Goal: Task Accomplishment & Management: Manage account settings

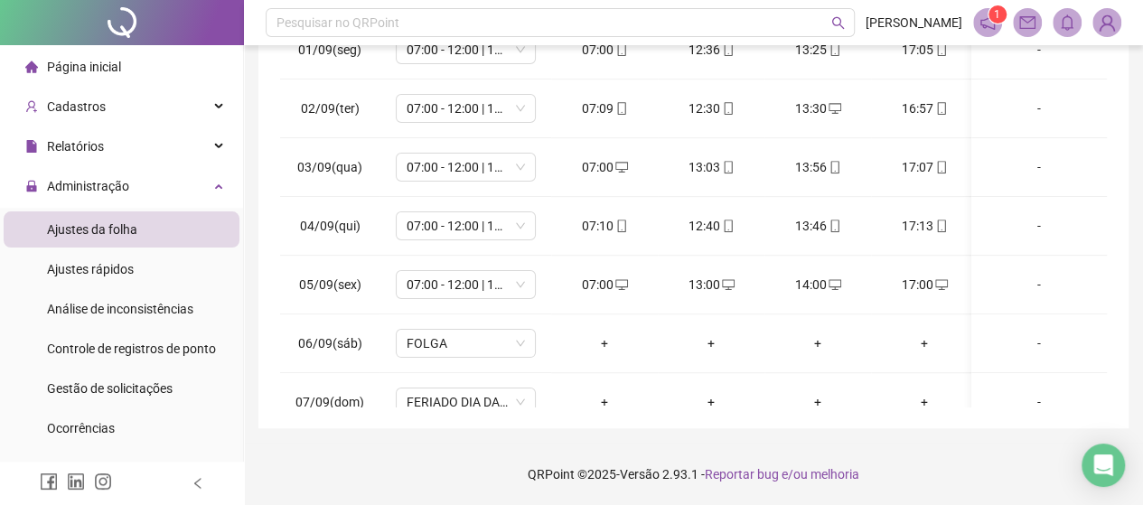
scroll to position [621, 0]
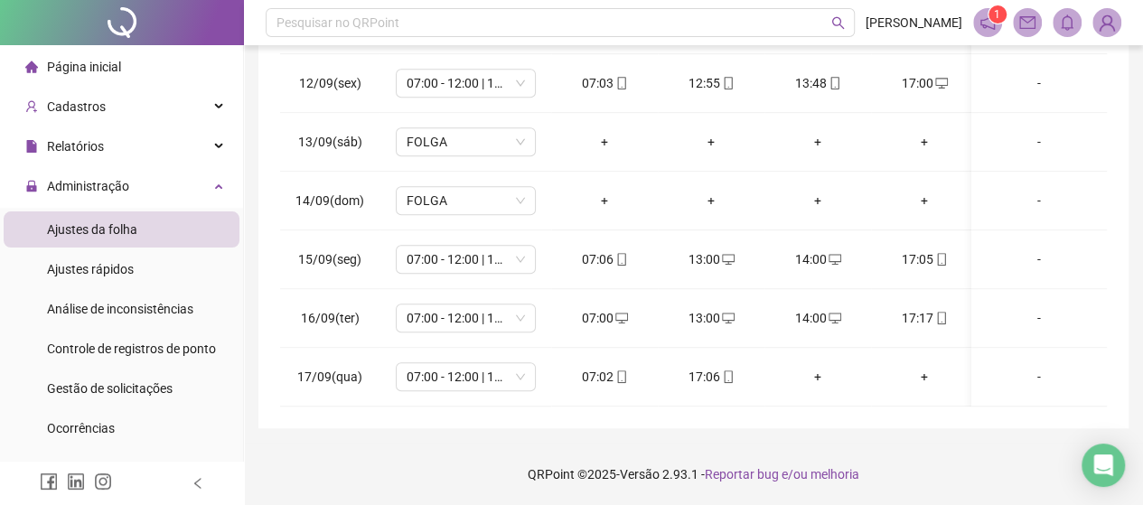
click at [99, 398] on div "Gestão de solicitações" at bounding box center [110, 388] width 126 height 36
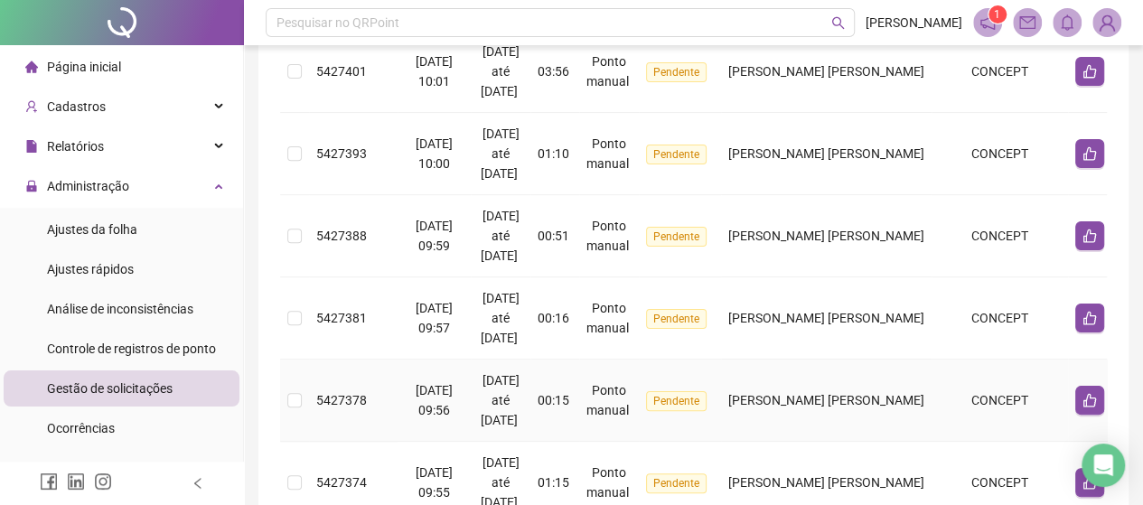
scroll to position [237, 0]
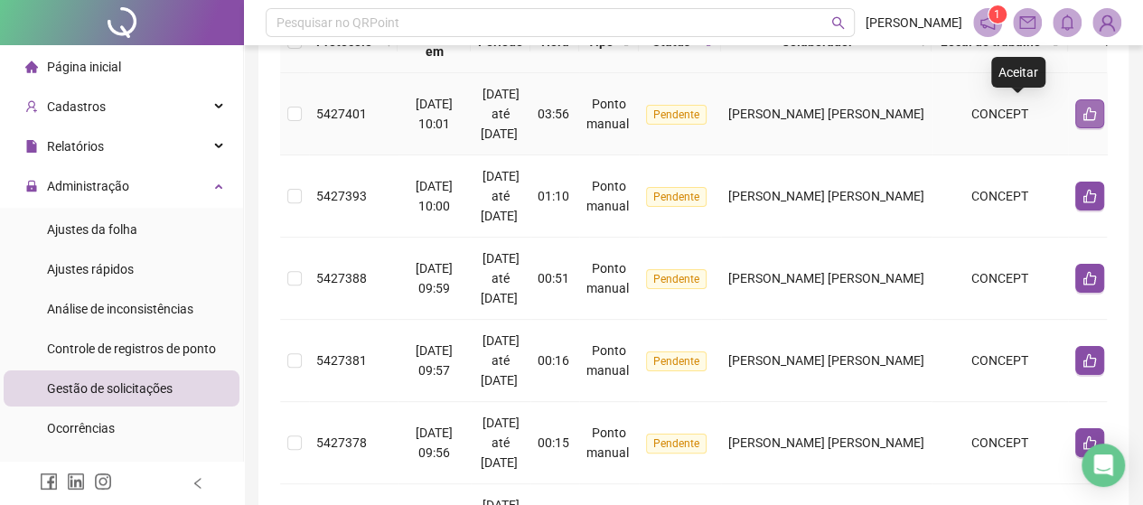
click at [1075, 115] on button "button" at bounding box center [1089, 113] width 29 height 29
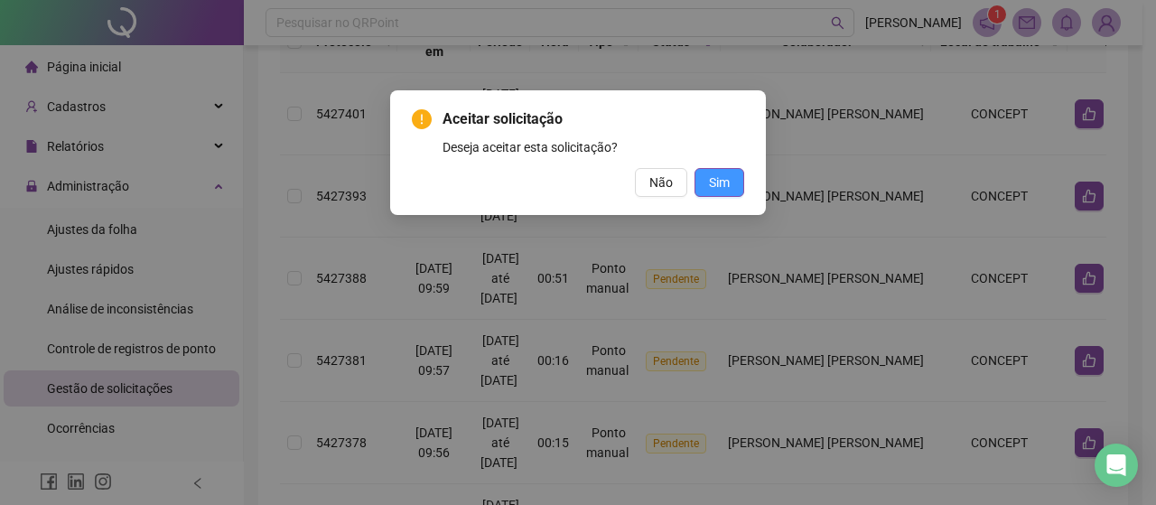
click at [716, 184] on button "Sim" at bounding box center [720, 182] width 50 height 29
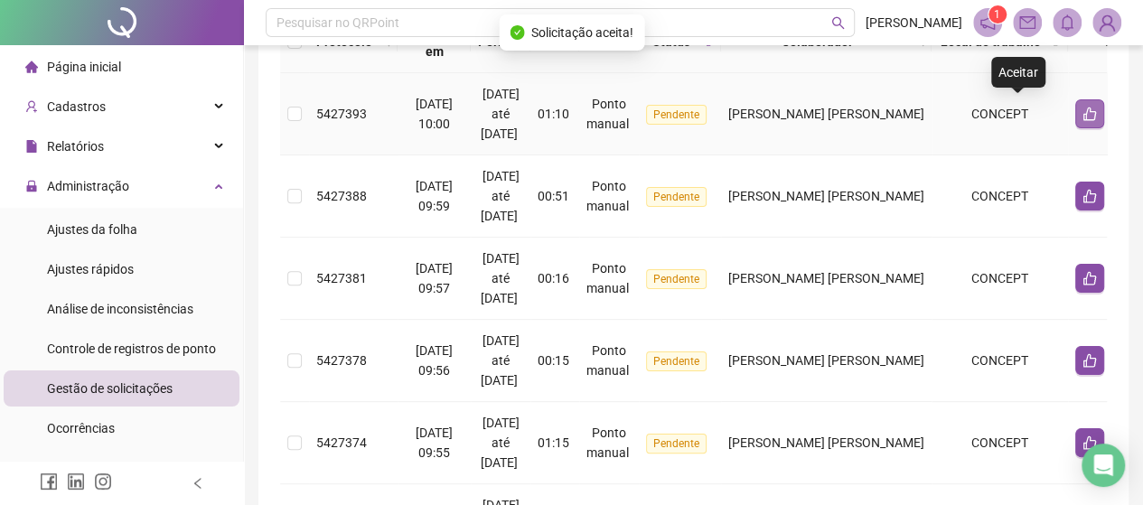
click at [1075, 121] on button "button" at bounding box center [1089, 113] width 29 height 29
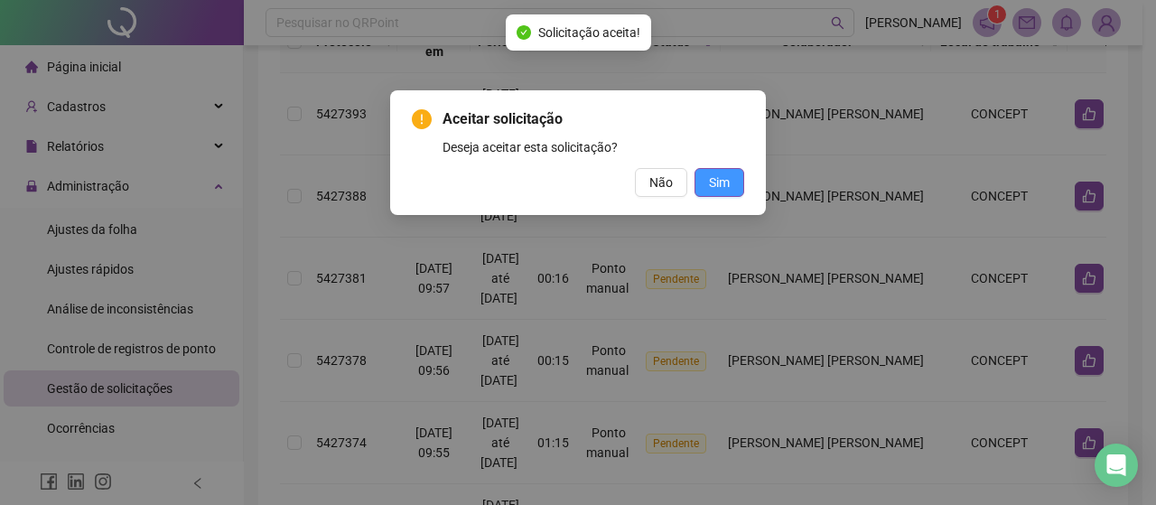
click at [712, 189] on span "Sim" at bounding box center [719, 183] width 21 height 20
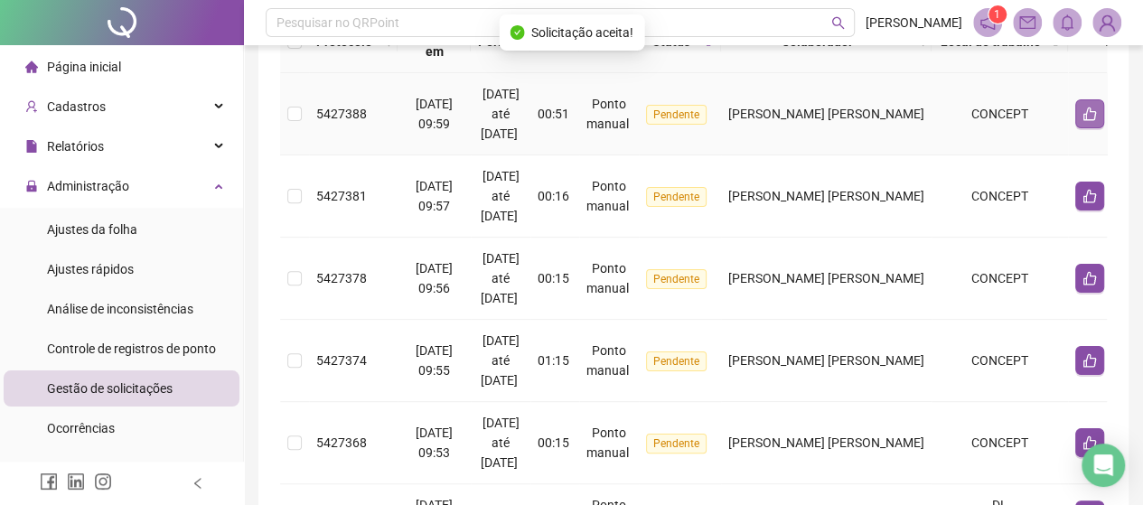
click at [1083, 107] on icon "like" at bounding box center [1089, 114] width 13 height 14
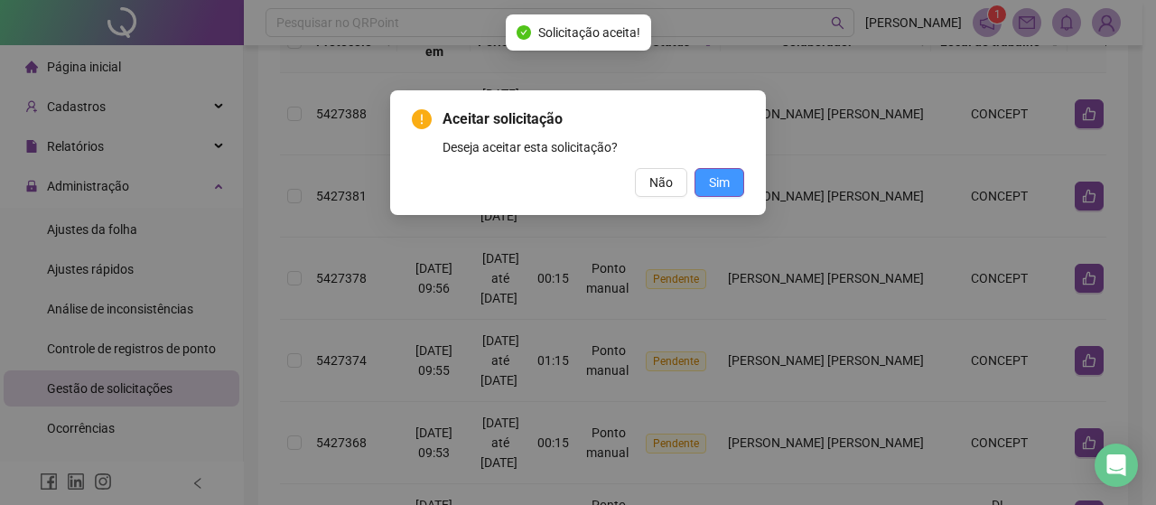
click at [723, 179] on span "Sim" at bounding box center [719, 183] width 21 height 20
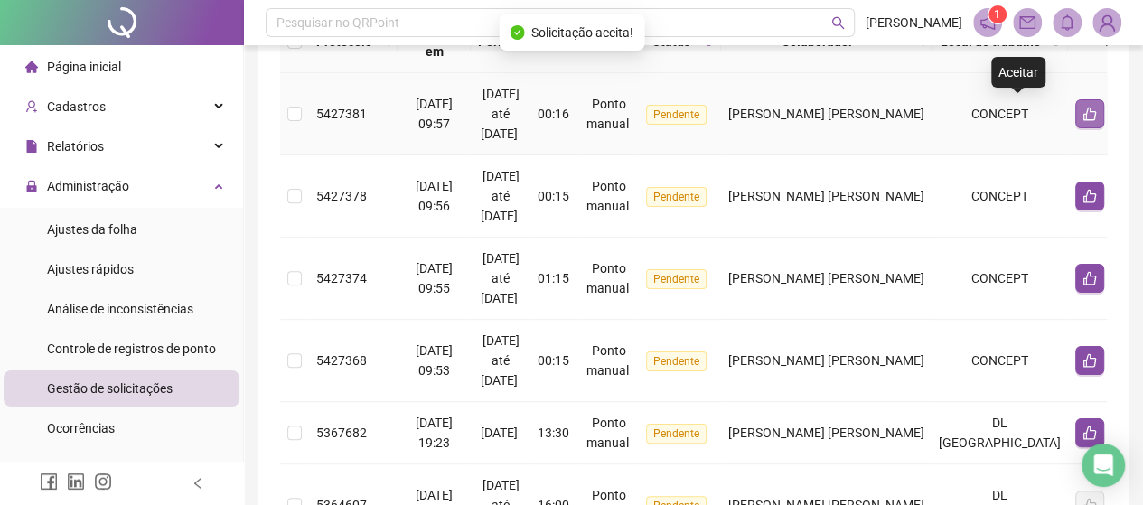
click at [1083, 117] on icon "like" at bounding box center [1089, 114] width 13 height 14
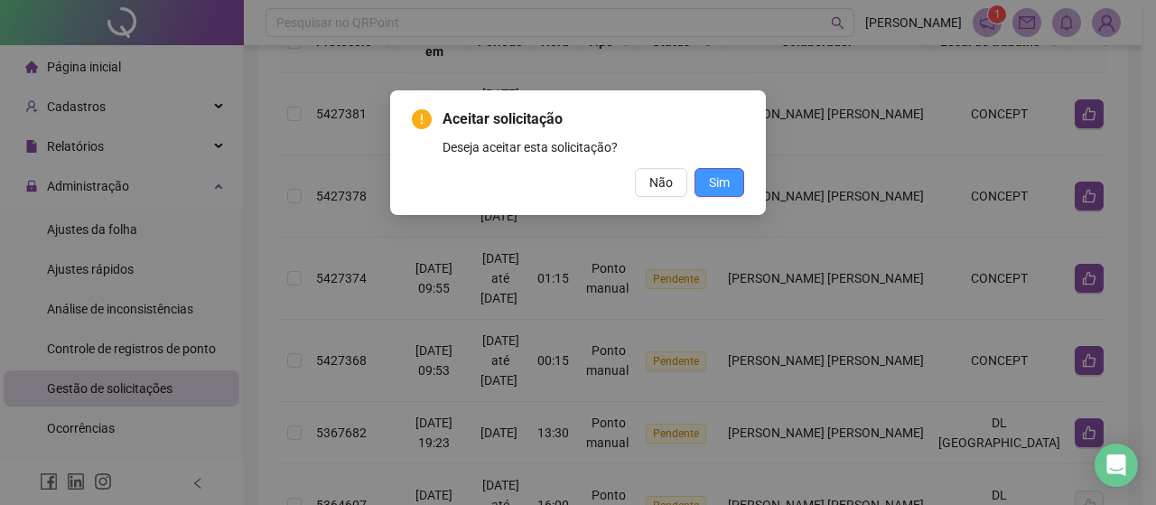
click at [710, 189] on button "Sim" at bounding box center [720, 182] width 50 height 29
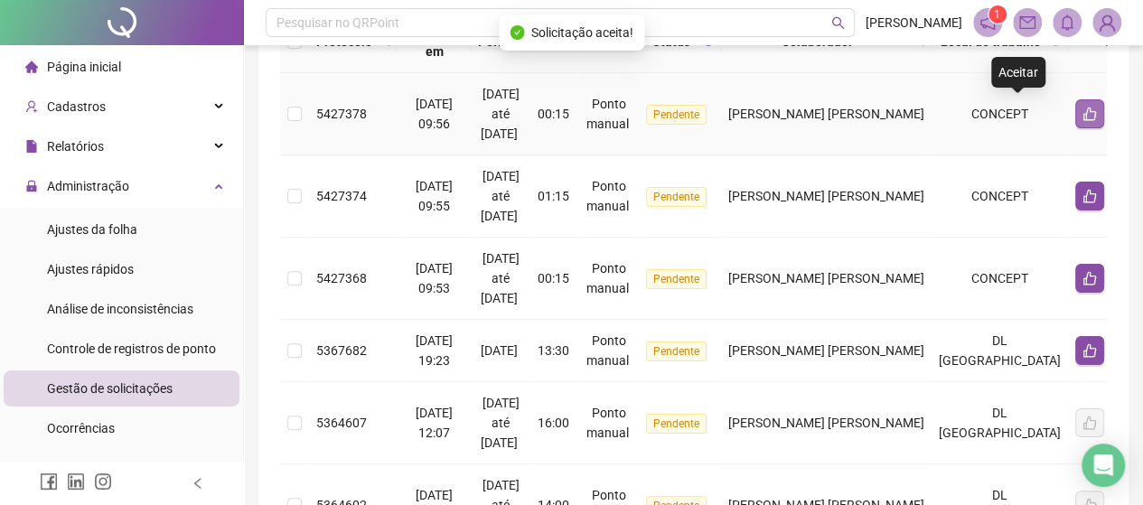
click at [1083, 113] on icon "like" at bounding box center [1089, 114] width 13 height 14
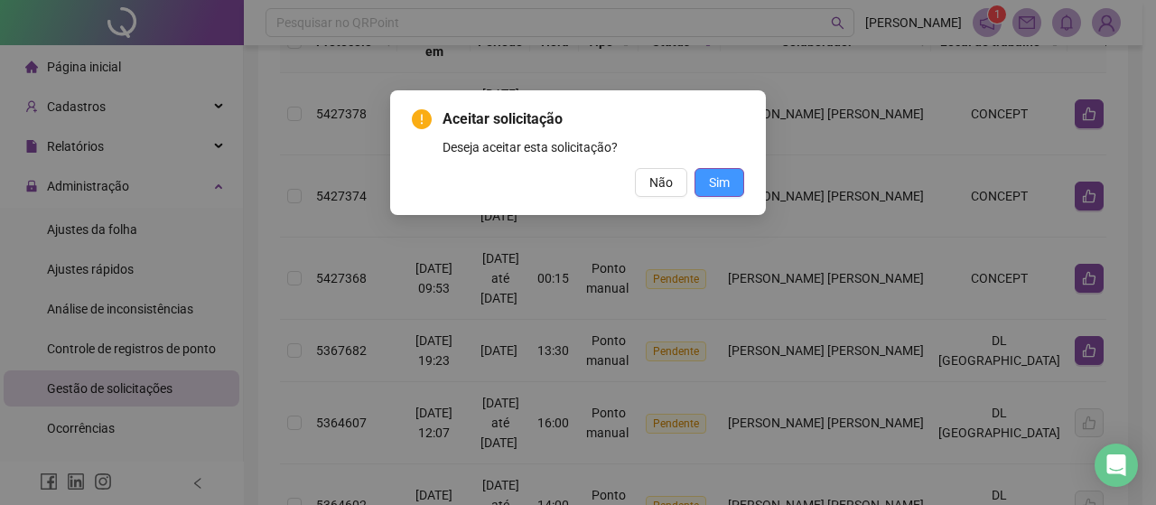
click at [721, 168] on button "Sim" at bounding box center [720, 182] width 50 height 29
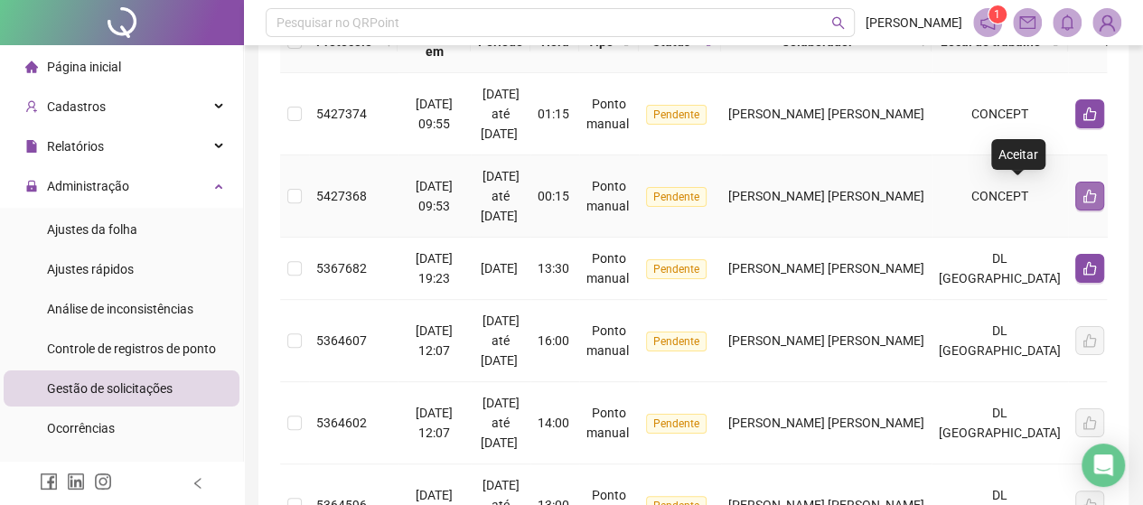
click at [1075, 193] on button "button" at bounding box center [1089, 196] width 29 height 29
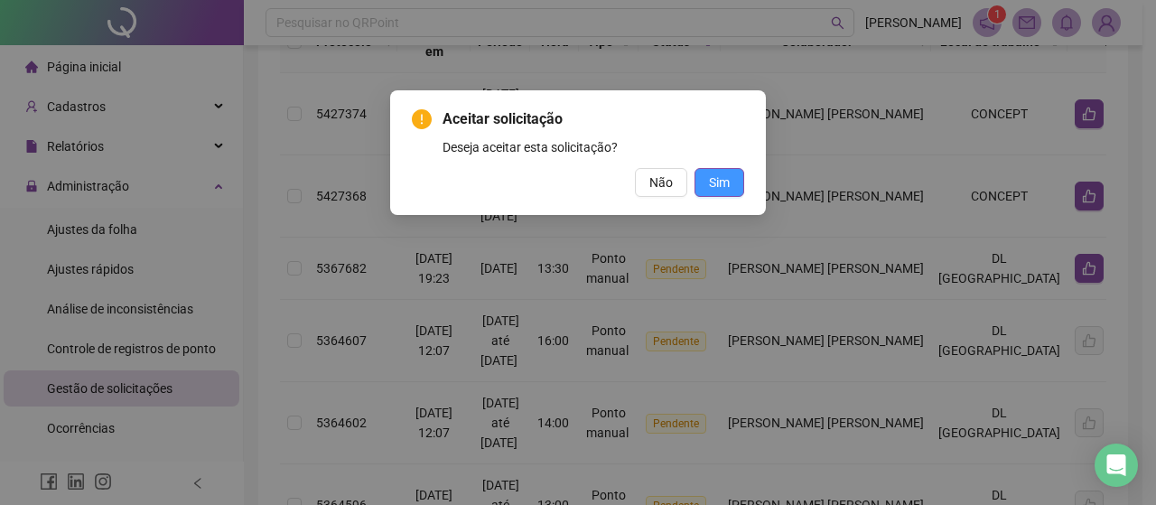
click at [723, 191] on span "Sim" at bounding box center [719, 183] width 21 height 20
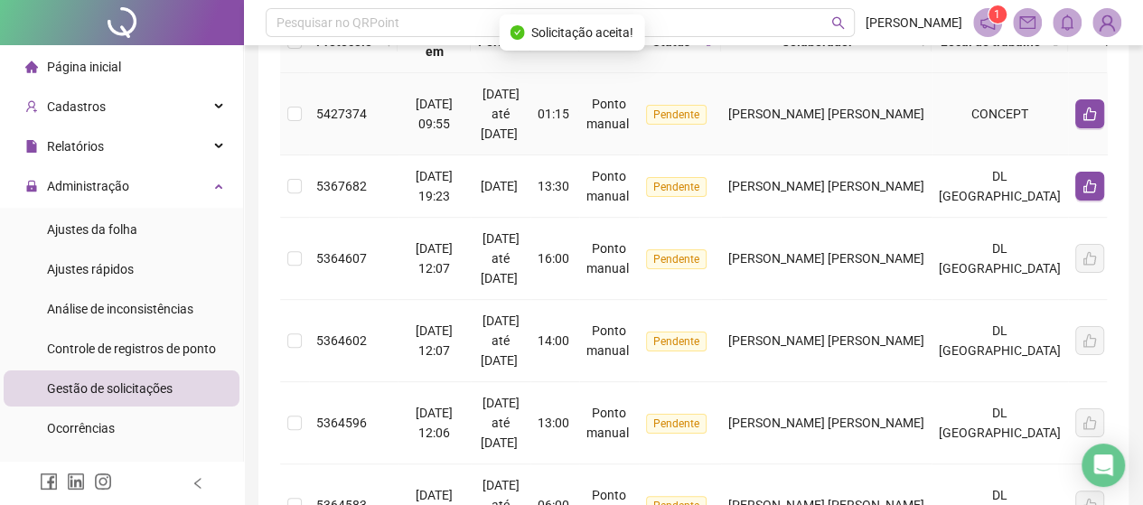
click at [1068, 109] on td at bounding box center [1123, 114] width 110 height 82
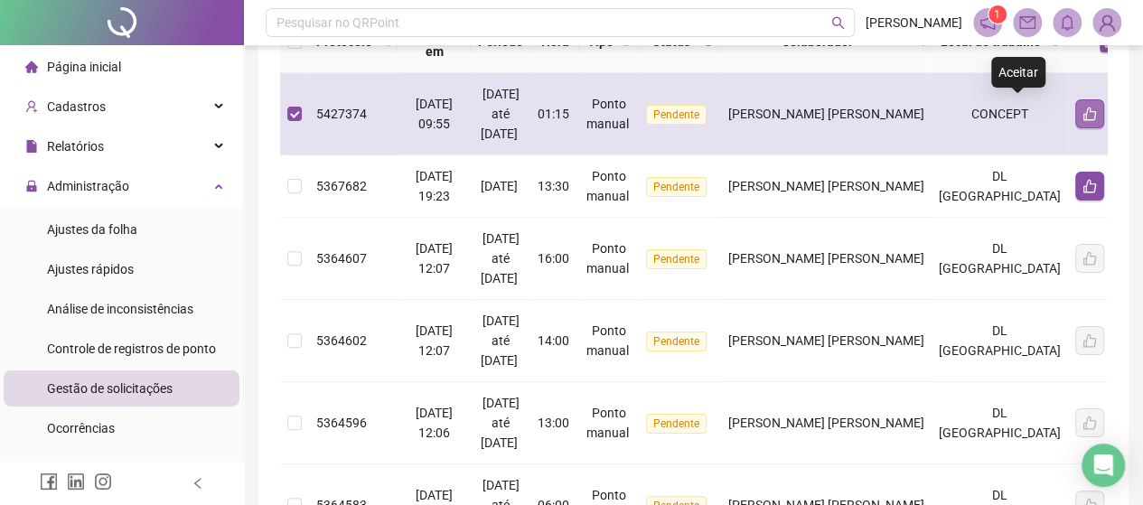
click at [1082, 113] on icon "like" at bounding box center [1089, 114] width 14 height 14
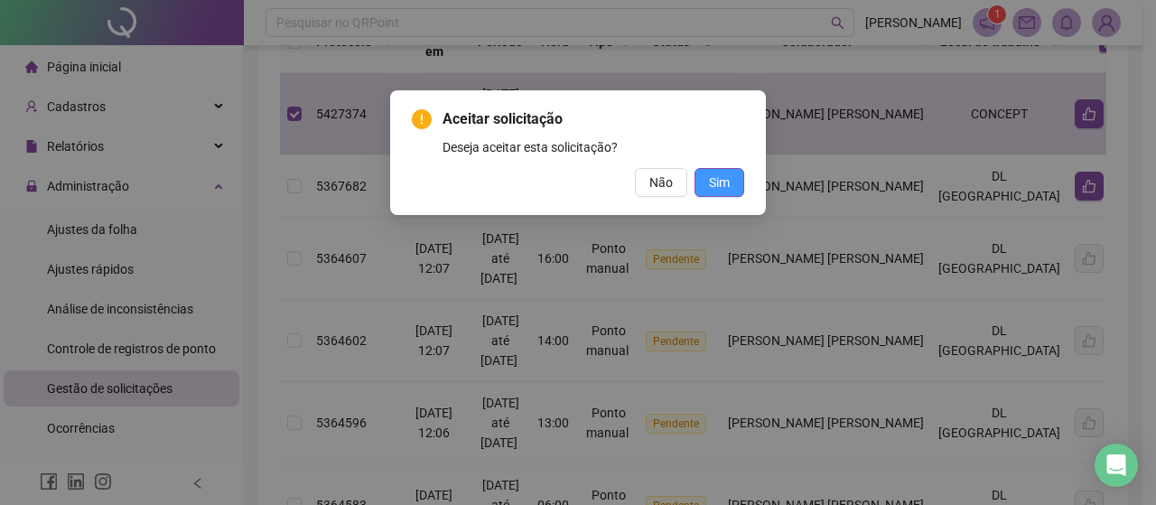
click at [717, 173] on span "Sim" at bounding box center [719, 183] width 21 height 20
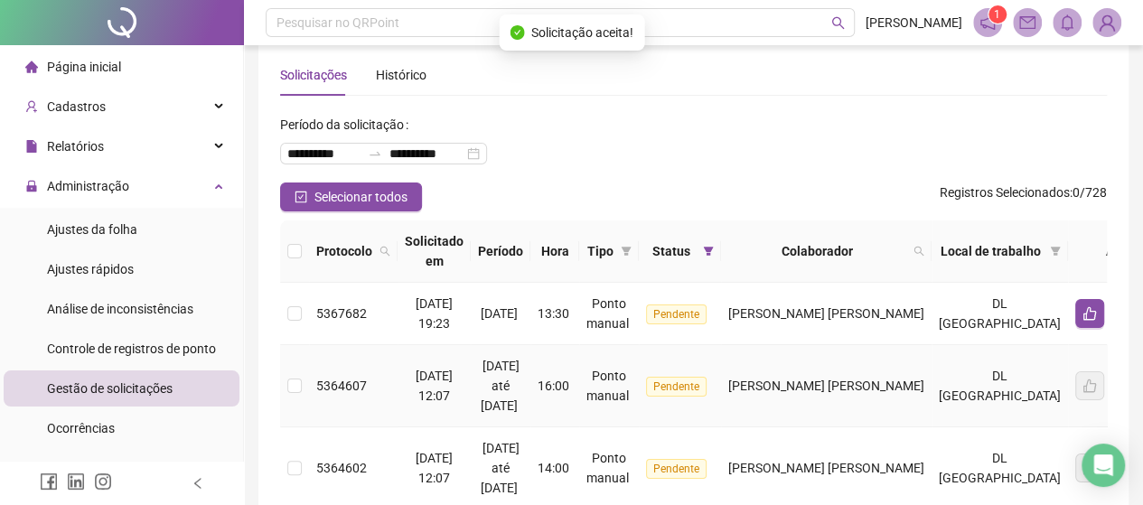
scroll to position [0, 0]
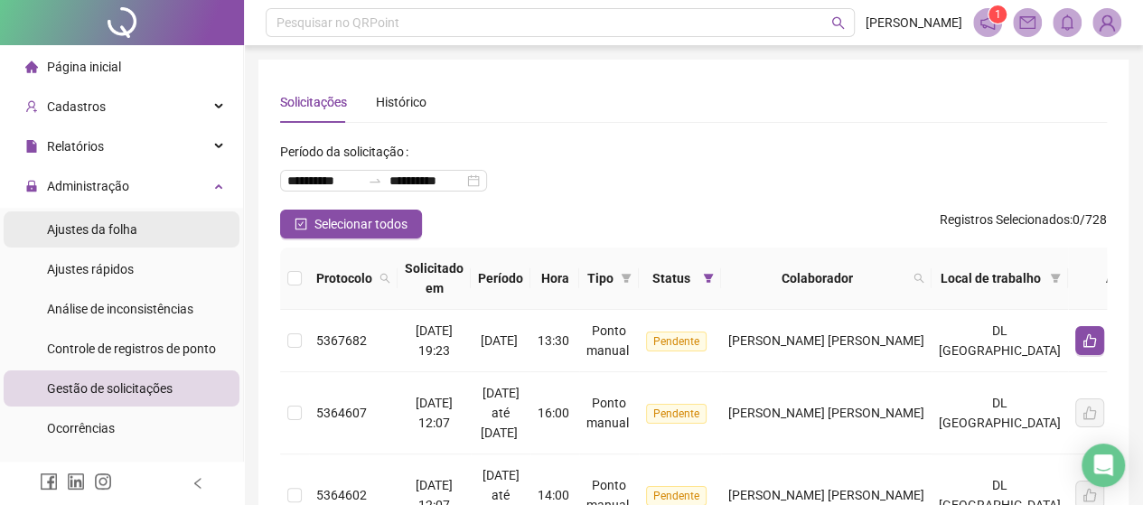
click at [151, 236] on li "Ajustes da folha" at bounding box center [122, 229] width 236 height 36
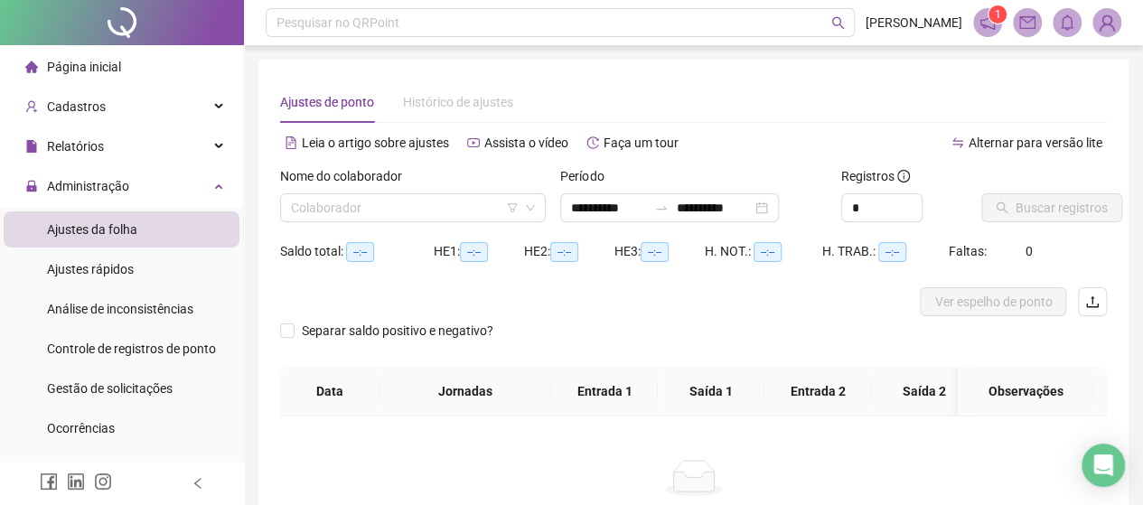
type input "**********"
click at [396, 194] on input "search" at bounding box center [405, 207] width 228 height 27
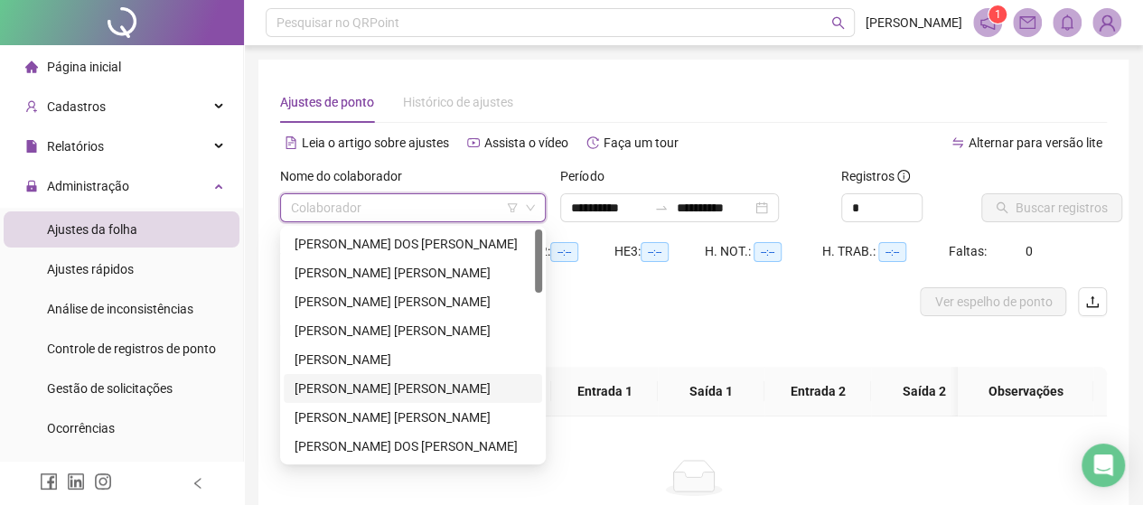
click at [378, 391] on div "[PERSON_NAME] [PERSON_NAME]" at bounding box center [412, 388] width 237 height 20
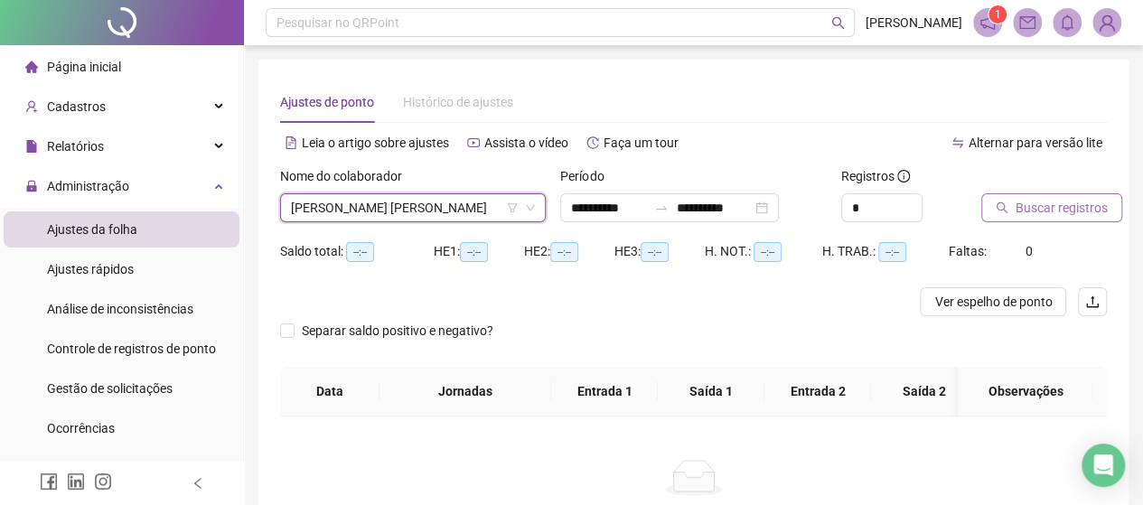
click at [1066, 212] on span "Buscar registros" at bounding box center [1061, 208] width 92 height 20
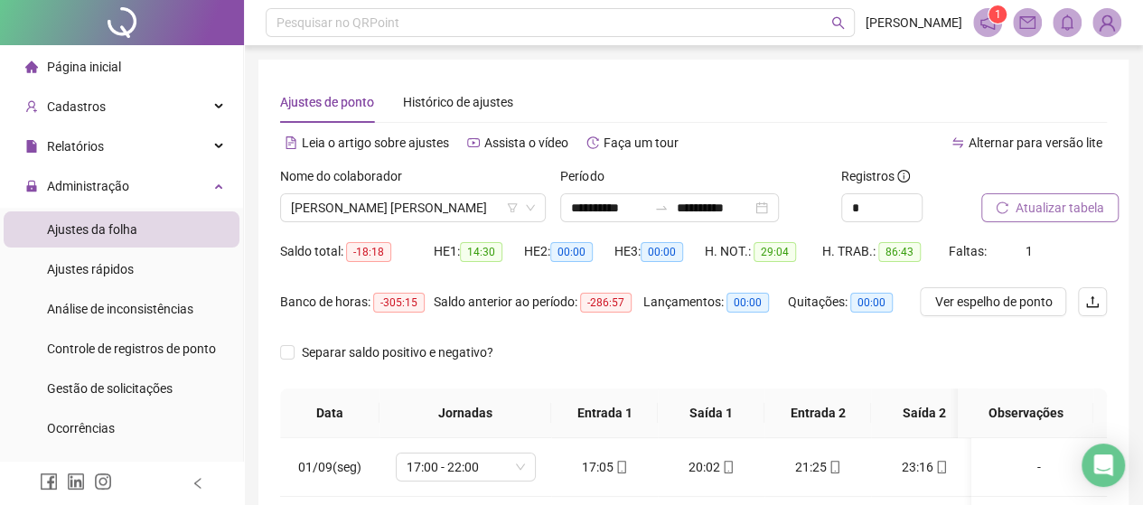
click at [1049, 201] on span "Atualizar tabela" at bounding box center [1059, 208] width 89 height 20
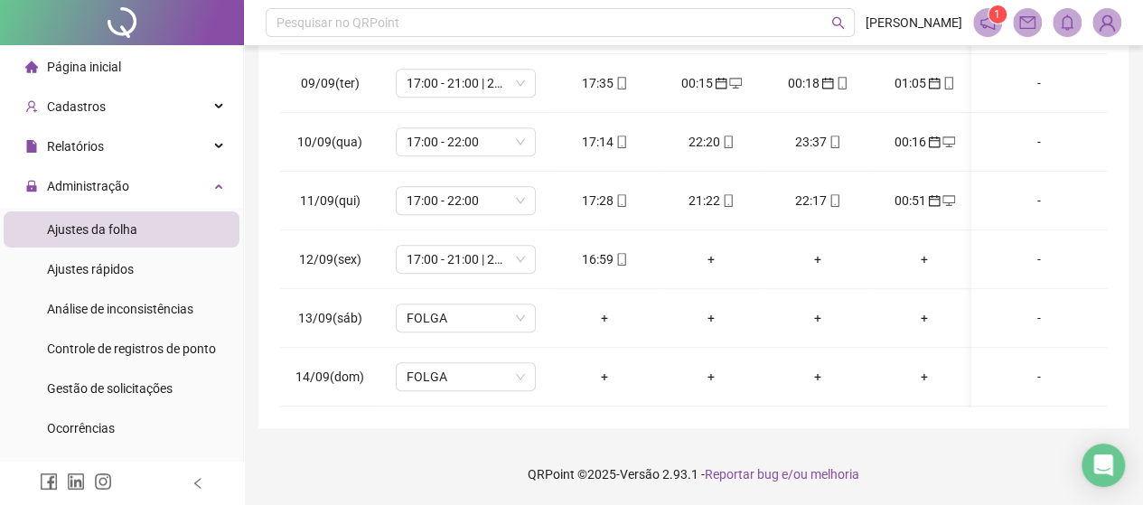
scroll to position [350, 0]
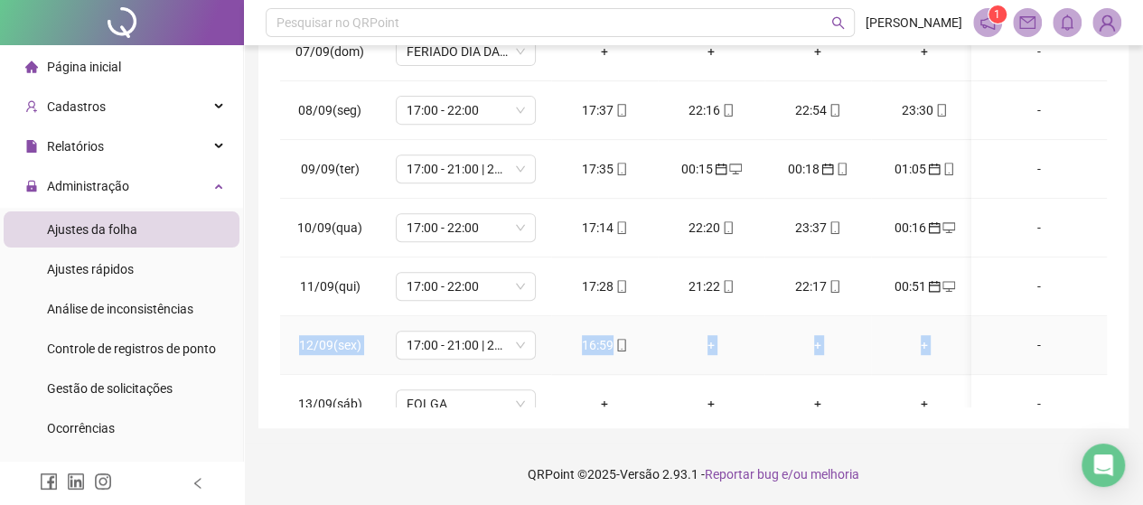
drag, startPoint x: 297, startPoint y: 341, endPoint x: 1021, endPoint y: 360, distance: 724.6
click at [1021, 360] on tr "12/09(sex) 17:00 - 21:00 | 22:00 - 07:00 16:59 + + + -" at bounding box center [696, 345] width 833 height 59
copy tr "12/09(sex) 17:00 - 21:00 | 22:00 - 07:00 16:59 + + +"
